Goal: Information Seeking & Learning: Learn about a topic

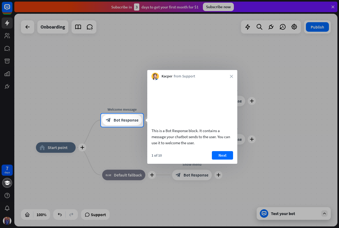
click at [222, 160] on button "Next" at bounding box center [222, 155] width 21 height 8
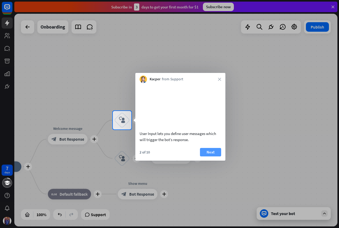
click at [209, 157] on button "Next" at bounding box center [210, 152] width 21 height 8
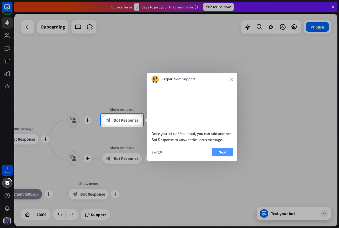
click at [230, 157] on button "Next" at bounding box center [222, 152] width 21 height 8
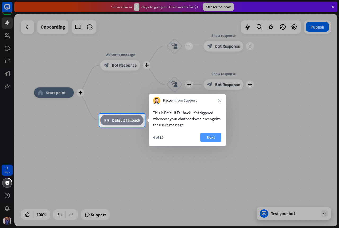
click at [208, 135] on button "Next" at bounding box center [210, 137] width 21 height 8
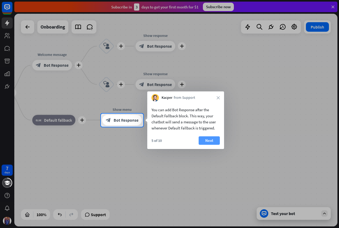
click at [199, 137] on button "Next" at bounding box center [208, 140] width 21 height 8
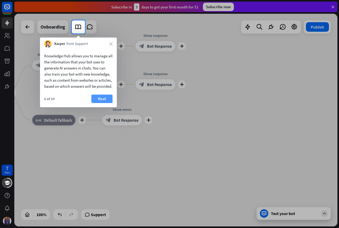
click at [109, 103] on button "Next" at bounding box center [101, 99] width 21 height 8
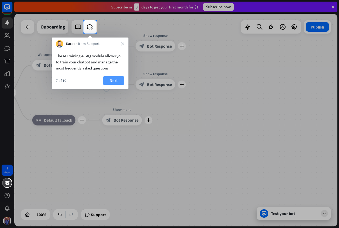
click at [108, 82] on button "Next" at bounding box center [113, 80] width 21 height 8
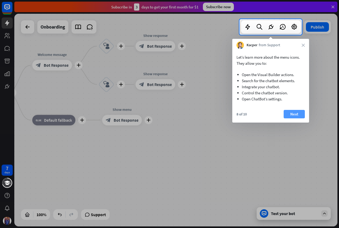
click at [295, 115] on button "Next" at bounding box center [293, 114] width 21 height 8
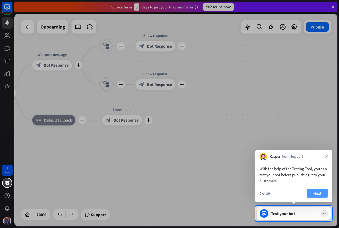
click at [310, 194] on button "Next" at bounding box center [316, 193] width 21 height 8
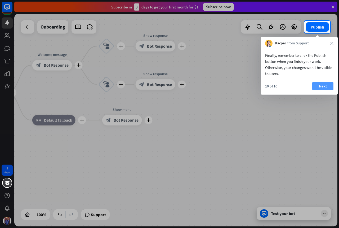
click at [329, 89] on button "Next" at bounding box center [322, 86] width 21 height 8
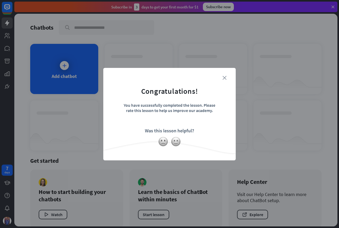
click at [222, 78] on icon "close" at bounding box center [224, 78] width 4 height 4
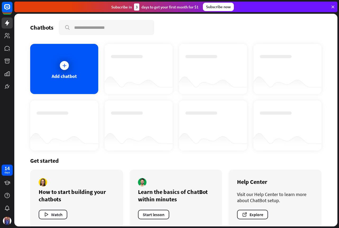
scroll to position [8, 0]
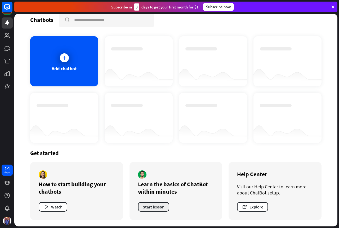
click at [145, 210] on button "Start lesson" at bounding box center [153, 207] width 31 height 10
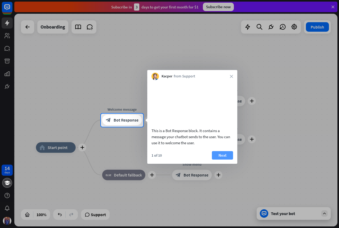
click at [224, 160] on button "Next" at bounding box center [222, 155] width 21 height 8
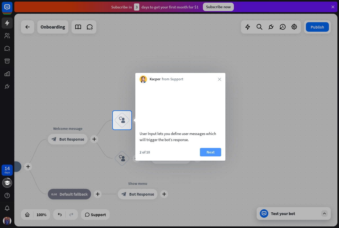
click at [207, 157] on button "Next" at bounding box center [210, 152] width 21 height 8
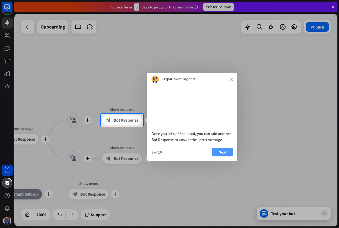
click at [223, 157] on button "Next" at bounding box center [222, 152] width 21 height 8
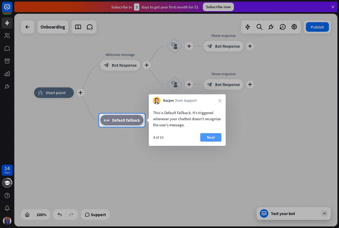
click at [215, 139] on button "Next" at bounding box center [210, 137] width 21 height 8
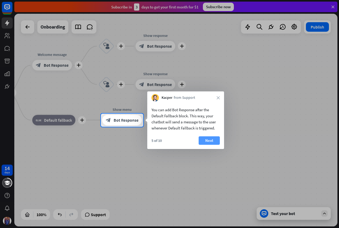
click at [215, 140] on button "Next" at bounding box center [208, 140] width 21 height 8
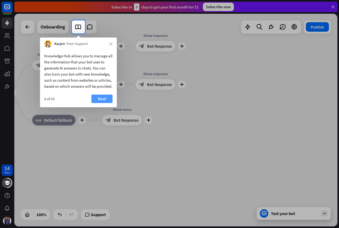
click at [103, 103] on button "Next" at bounding box center [101, 99] width 21 height 8
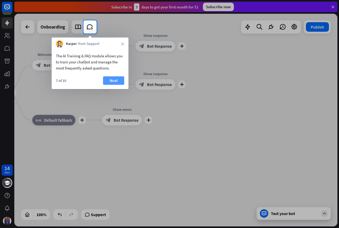
click at [116, 79] on button "Next" at bounding box center [113, 80] width 21 height 8
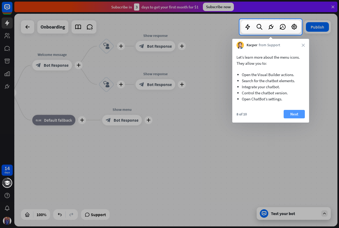
click at [301, 114] on button "Next" at bounding box center [293, 114] width 21 height 8
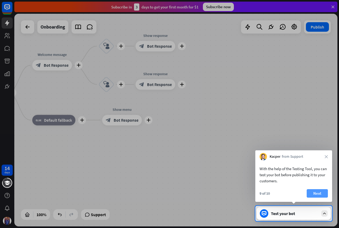
click at [316, 194] on button "Next" at bounding box center [316, 193] width 21 height 8
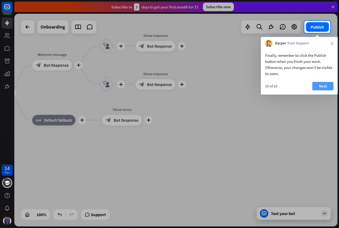
click at [321, 87] on button "Next" at bounding box center [322, 86] width 21 height 8
